Goal: Task Accomplishment & Management: Manage account settings

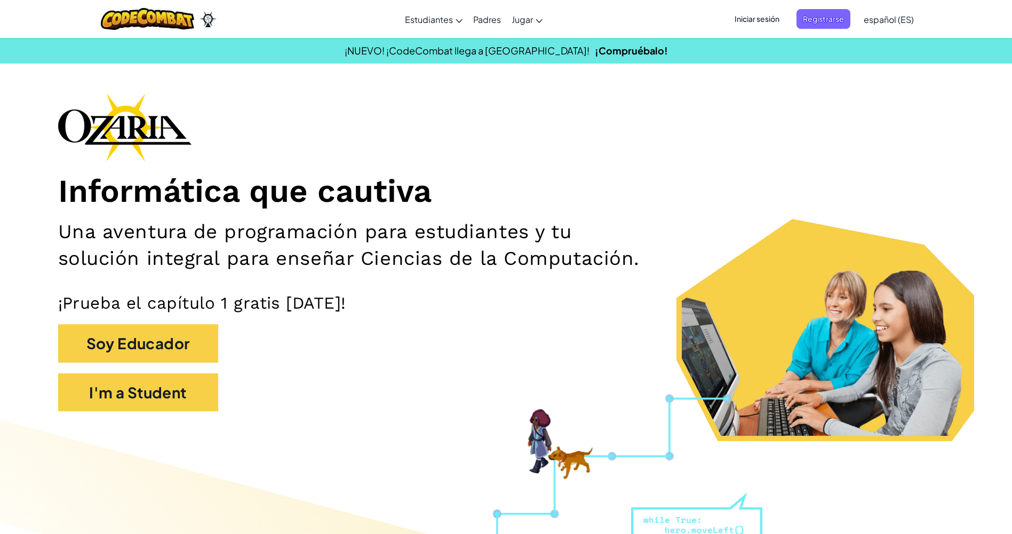
click at [755, 22] on span "Iniciar sesión" at bounding box center [757, 19] width 58 height 20
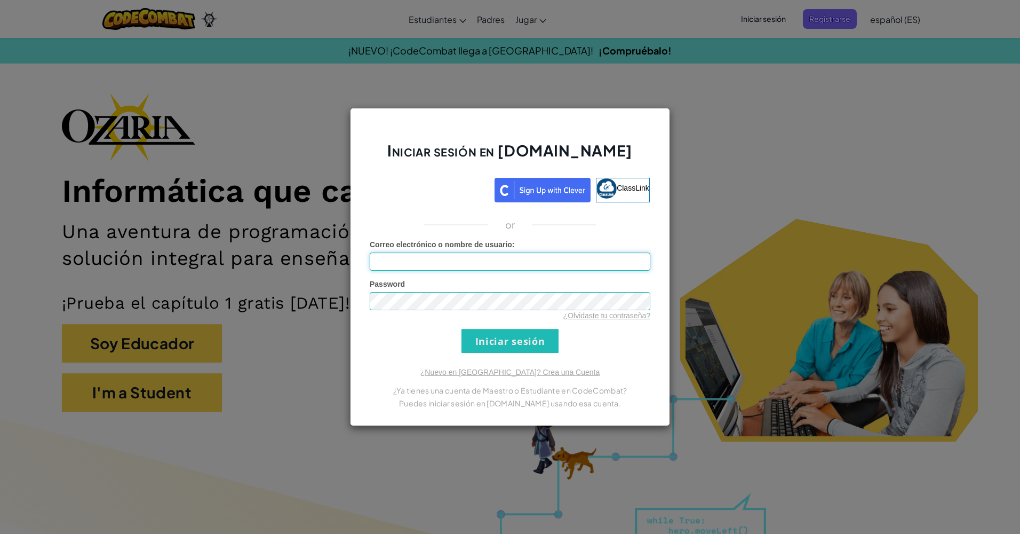
type input "AL07164517@tecmilenio.mx"
click at [513, 335] on input "Iniciar sesión" at bounding box center [510, 341] width 97 height 24
